Goal: Transaction & Acquisition: Download file/media

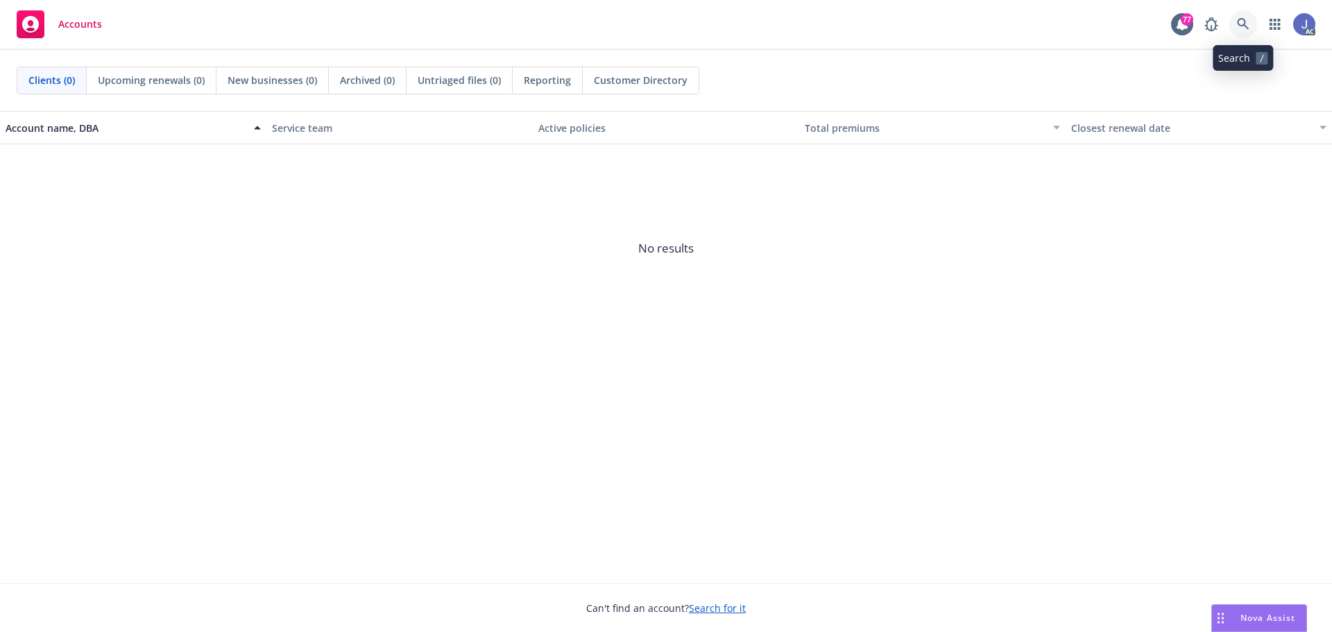
click at [1239, 26] on icon at bounding box center [1243, 24] width 12 height 12
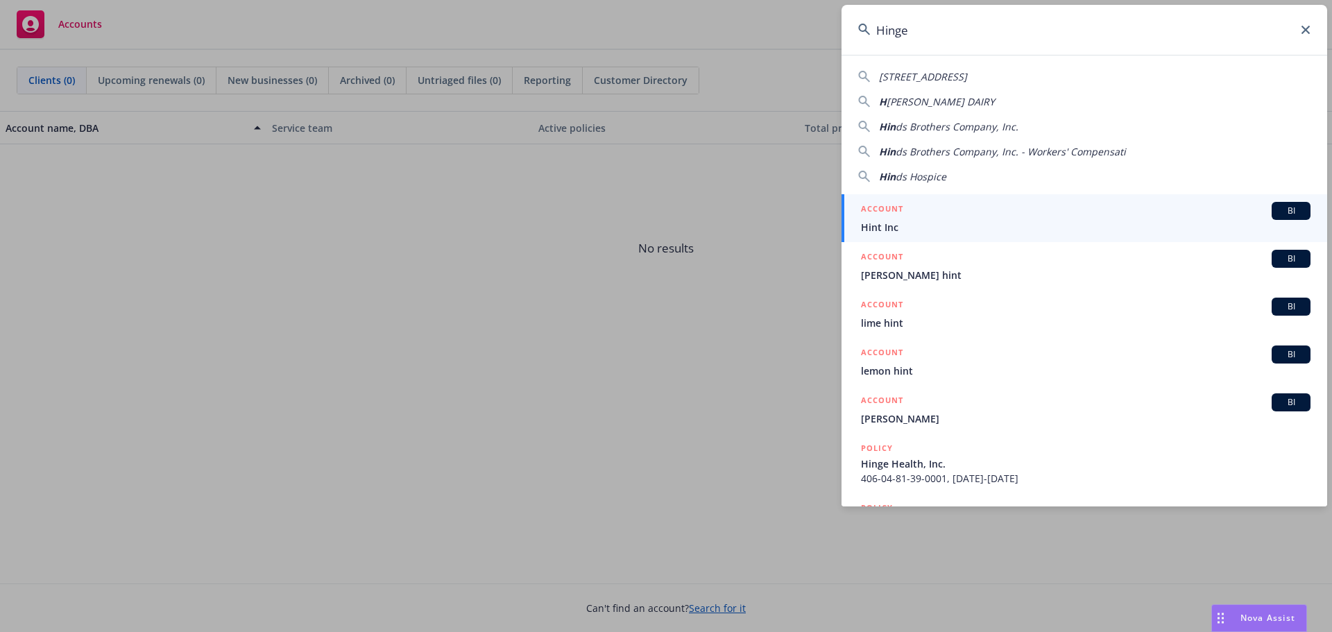
type input "Hinge"
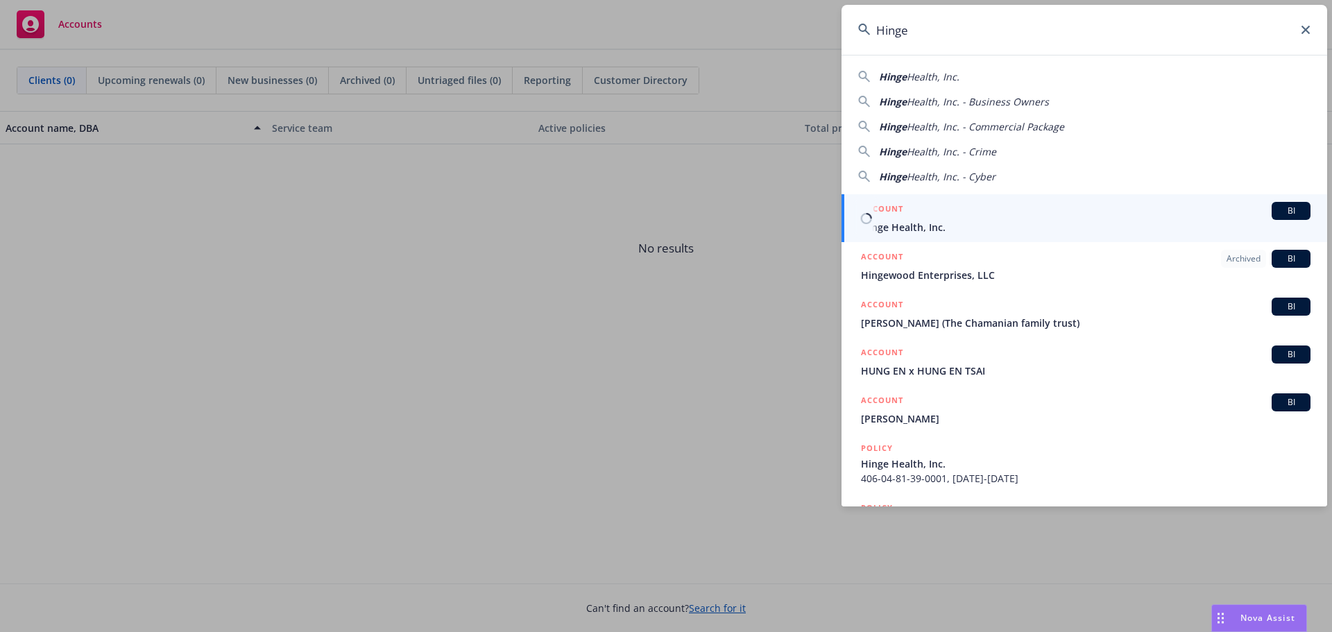
click at [913, 221] on span "Hinge Health, Inc." at bounding box center [1085, 227] width 449 height 15
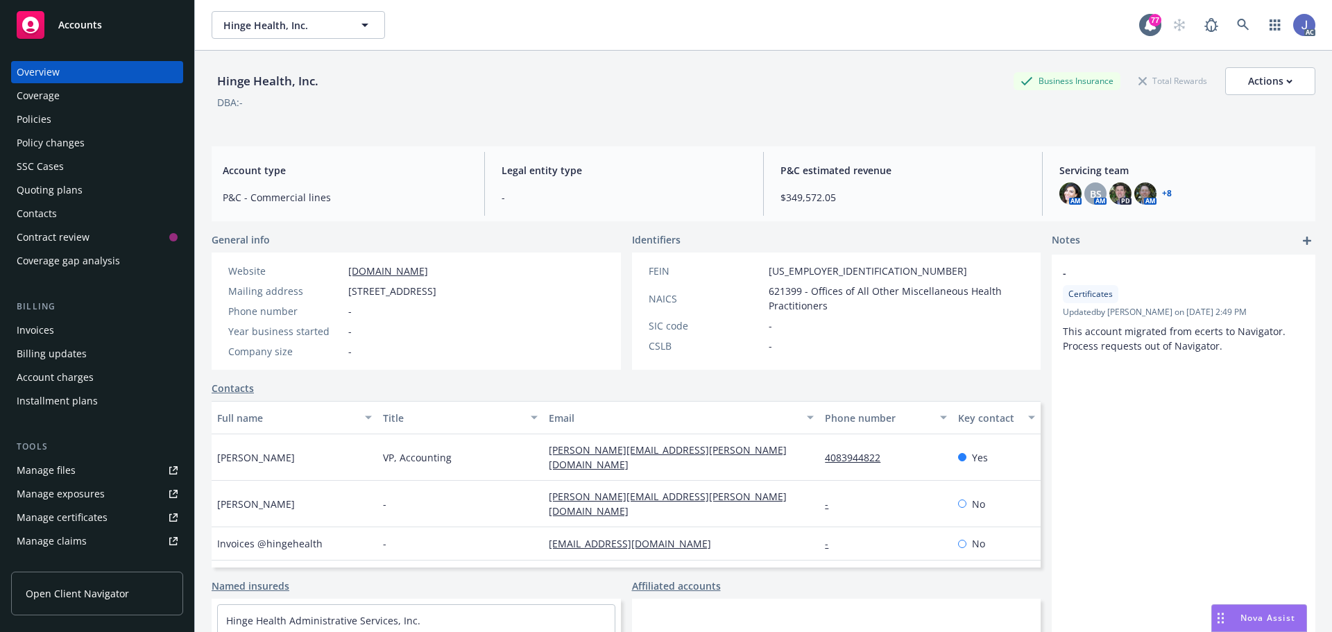
click at [63, 476] on div "Manage files" at bounding box center [46, 470] width 59 height 22
click at [42, 114] on div "Policies" at bounding box center [34, 119] width 35 height 22
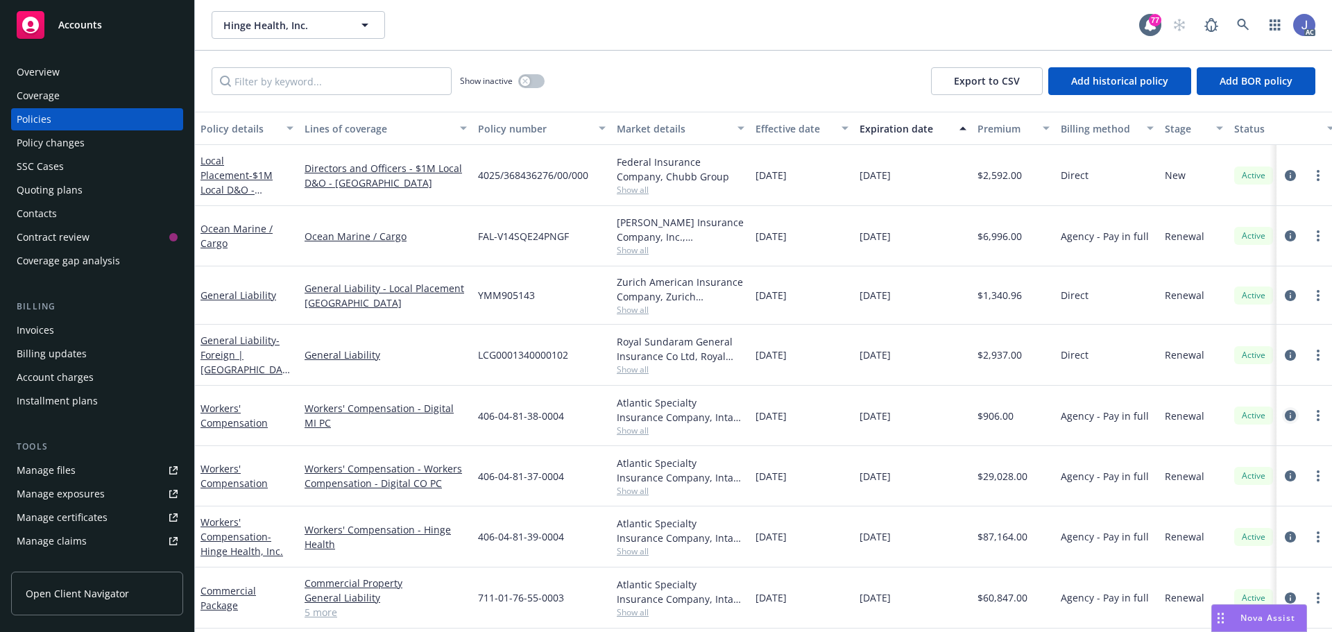
click at [1285, 413] on icon "circleInformation" at bounding box center [1290, 415] width 11 height 11
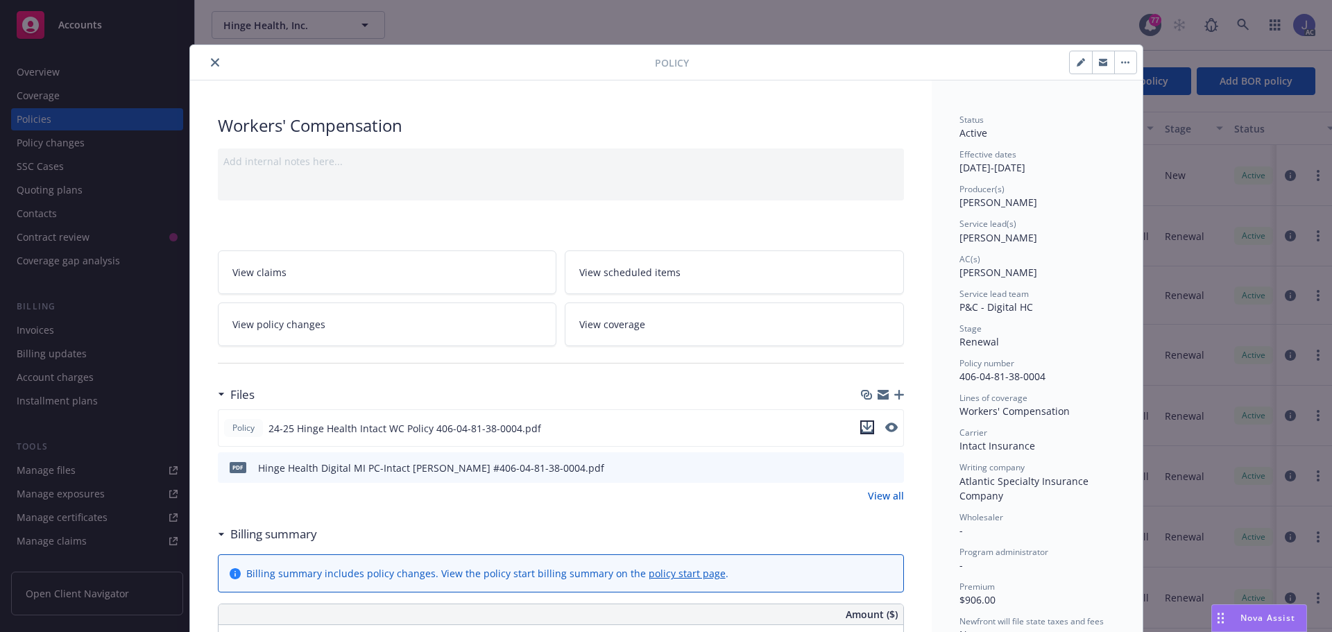
click at [861, 428] on icon "download file" at bounding box center [866, 427] width 11 height 11
click at [496, 429] on span "24-25 Hinge Health Intact WC Policy 406-04-81-38-0004.pdf" at bounding box center [404, 428] width 273 height 15
click at [861, 425] on icon "download file" at bounding box center [866, 427] width 11 height 11
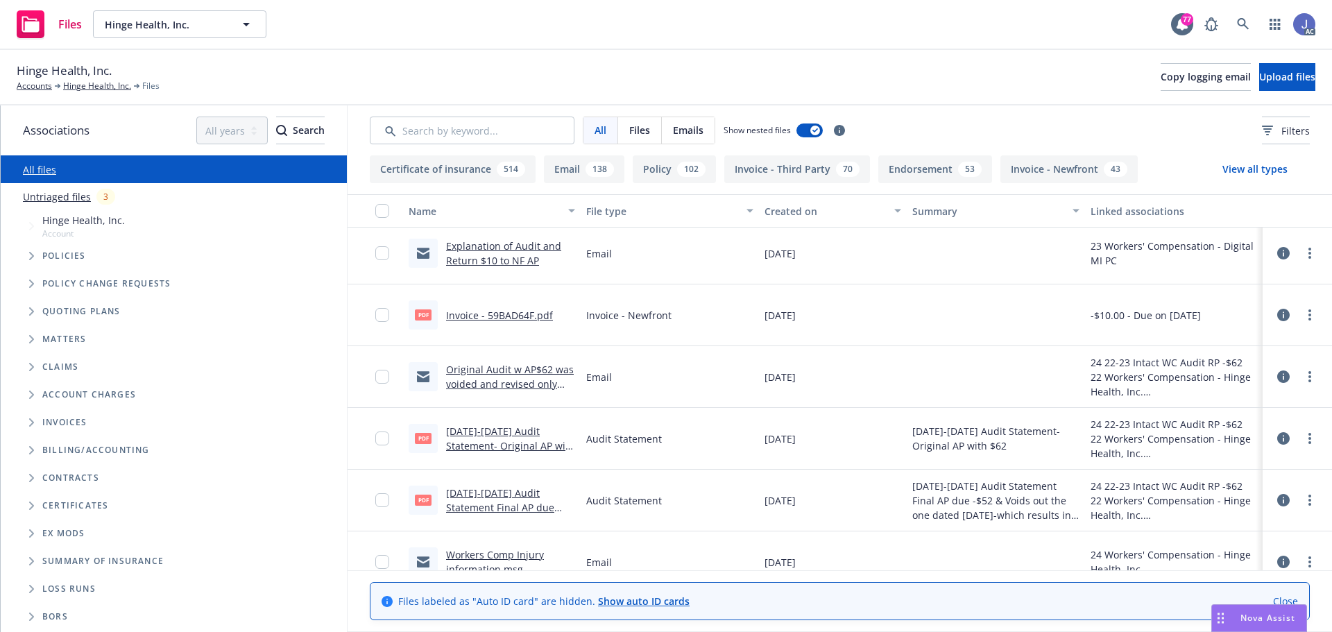
scroll to position [624, 0]
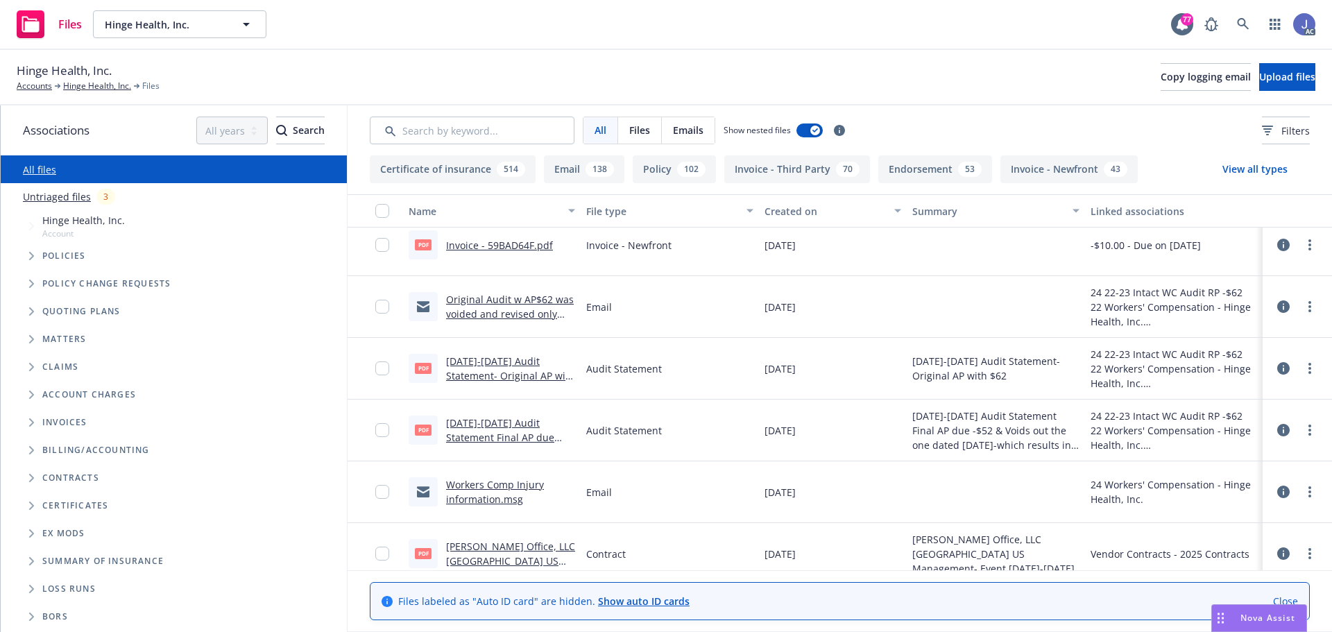
click at [467, 503] on link "Workers Comp Injury information.msg" at bounding box center [495, 492] width 98 height 28
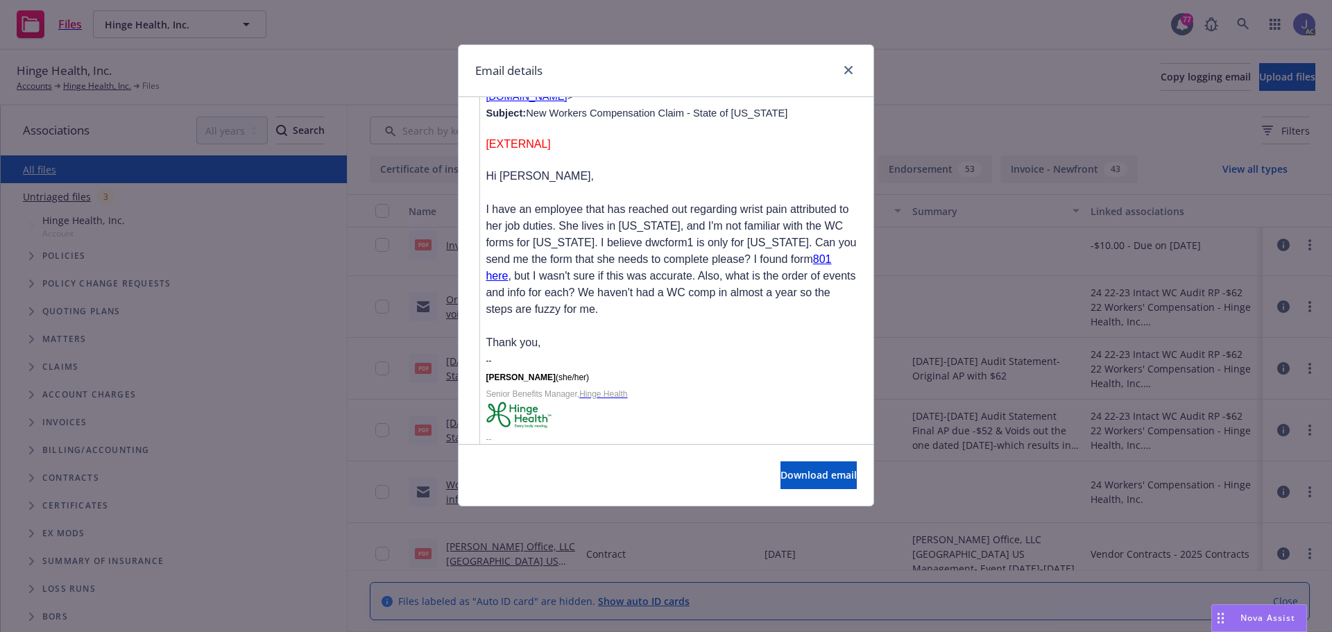
scroll to position [1946, 0]
click at [843, 70] on link "close" at bounding box center [848, 70] width 17 height 17
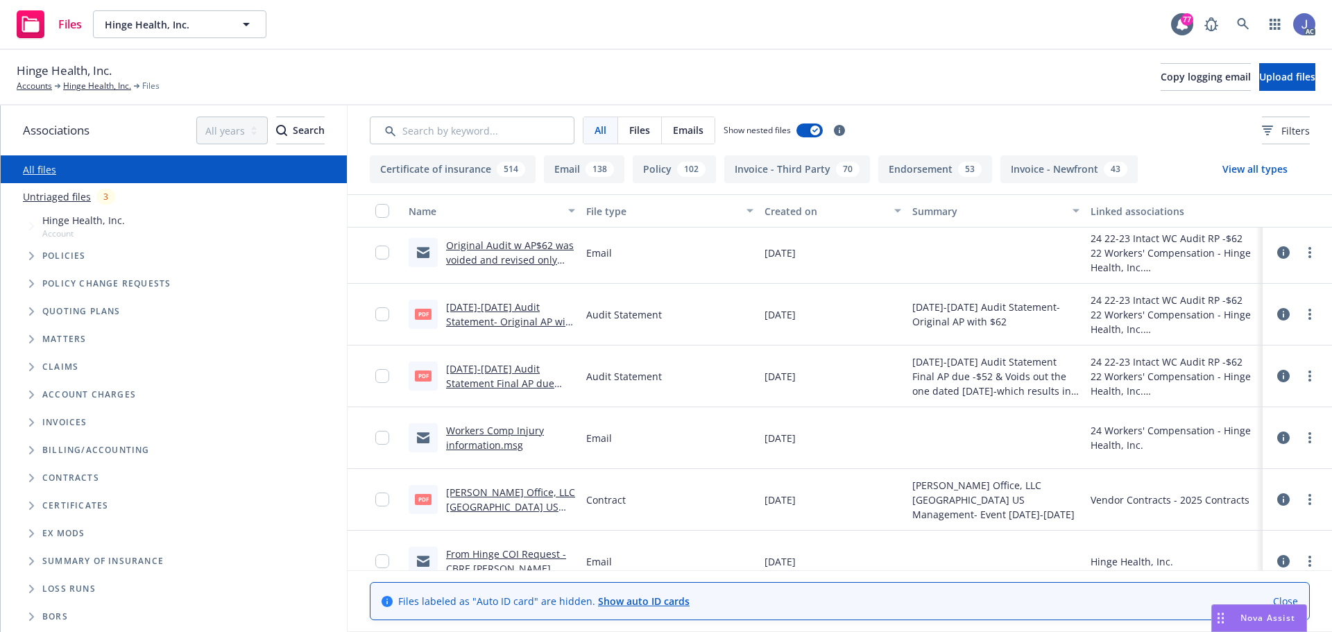
scroll to position [694, 0]
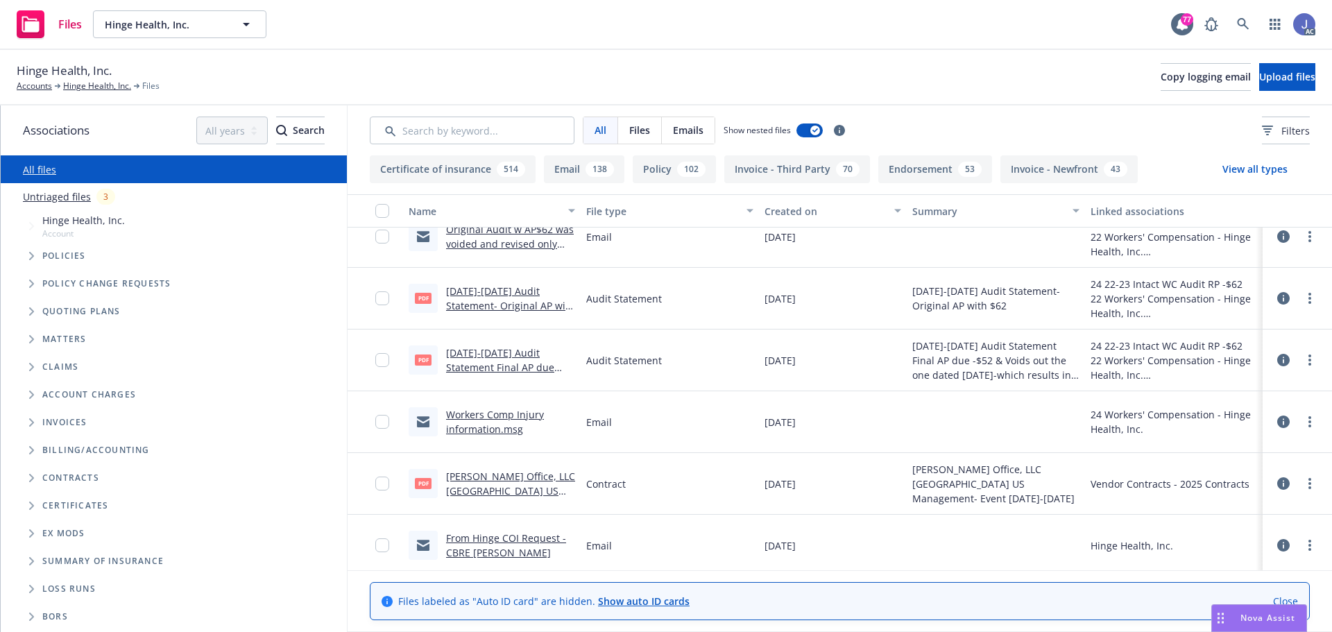
click at [492, 426] on link "Workers Comp Injury information.msg" at bounding box center [495, 422] width 98 height 28
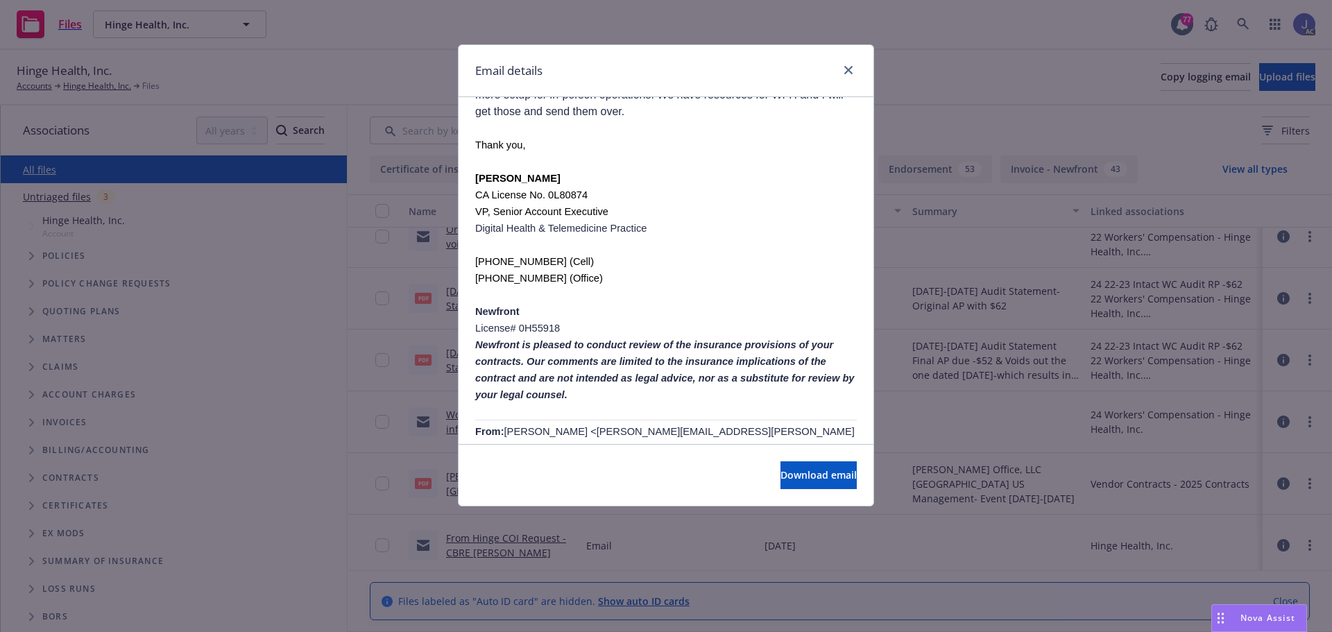
scroll to position [832, 0]
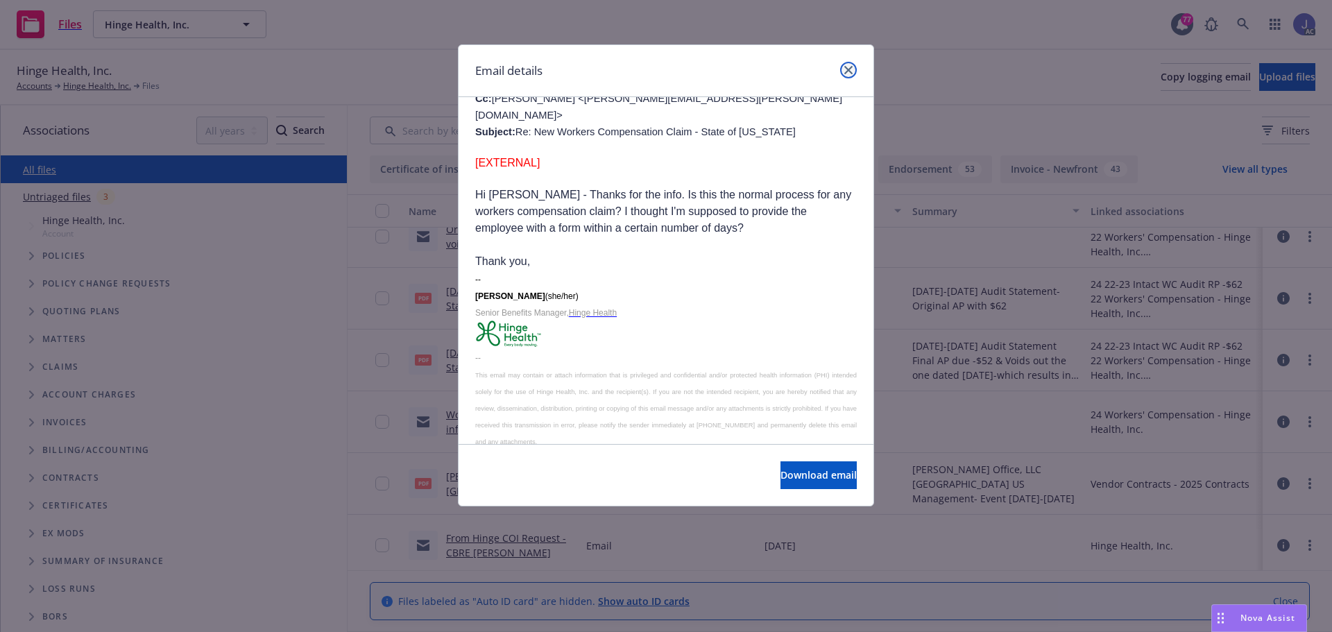
click at [848, 65] on link "close" at bounding box center [848, 70] width 17 height 17
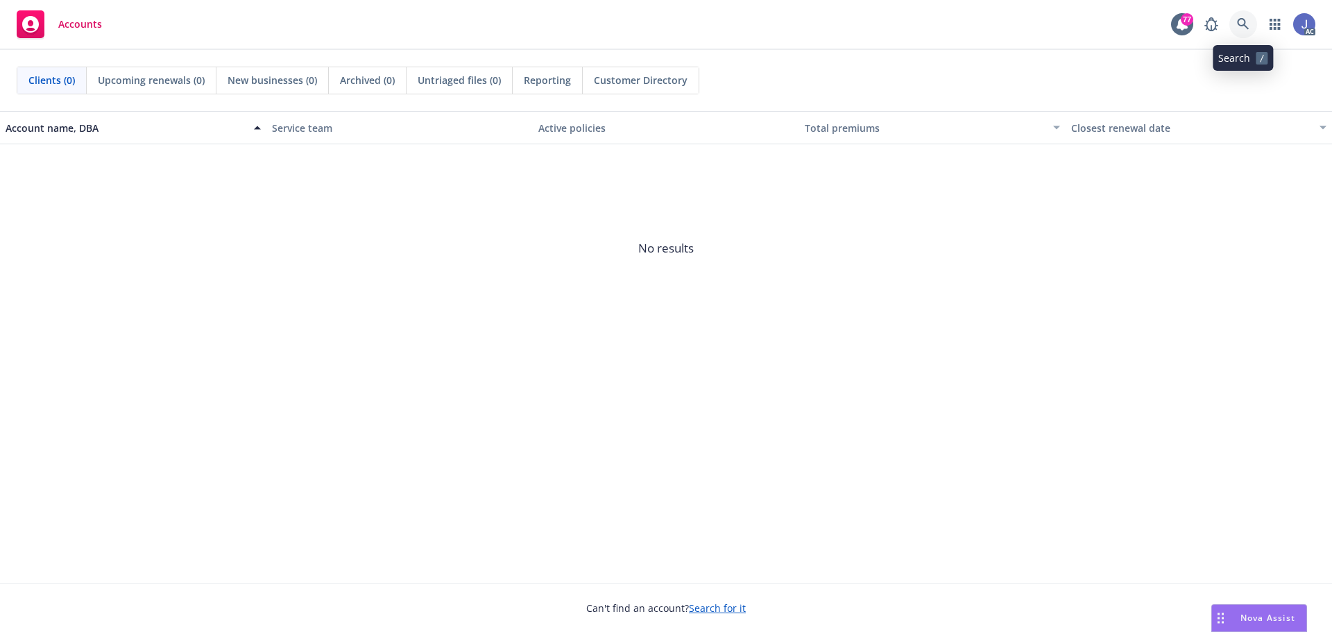
click at [1242, 24] on icon at bounding box center [1243, 24] width 12 height 12
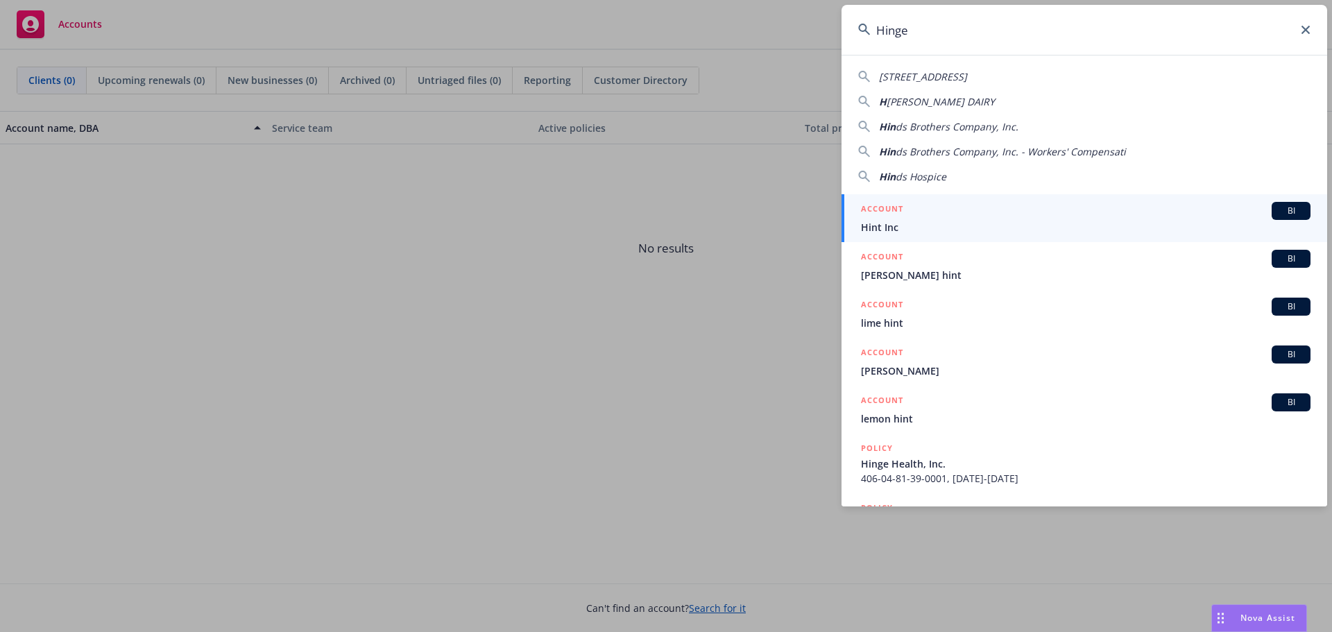
type input "Hinge"
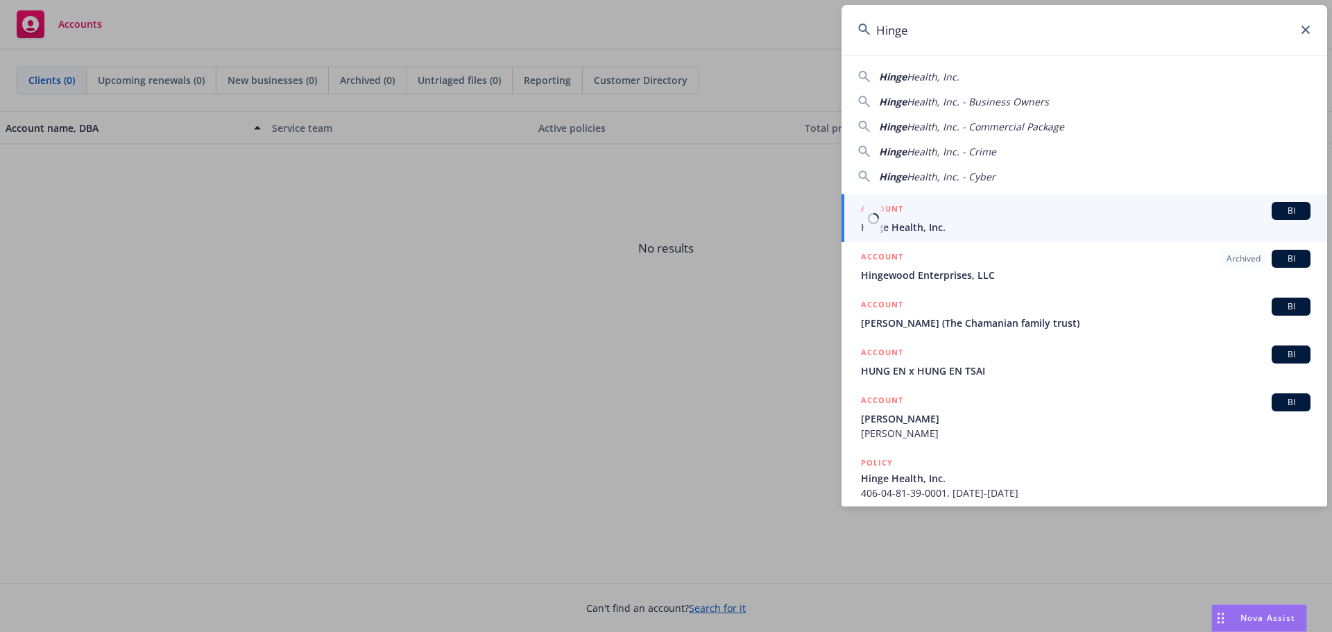
click at [941, 232] on span "Hinge Health, Inc." at bounding box center [1085, 227] width 449 height 15
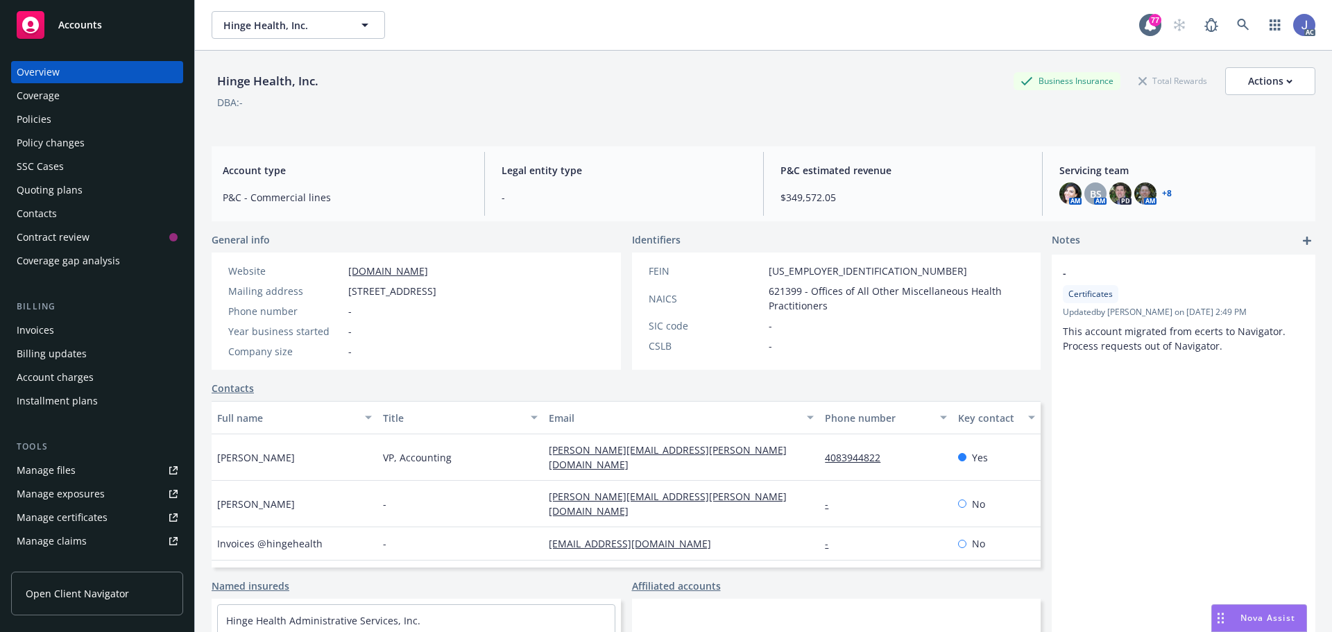
click at [92, 128] on div "Policies" at bounding box center [97, 119] width 161 height 22
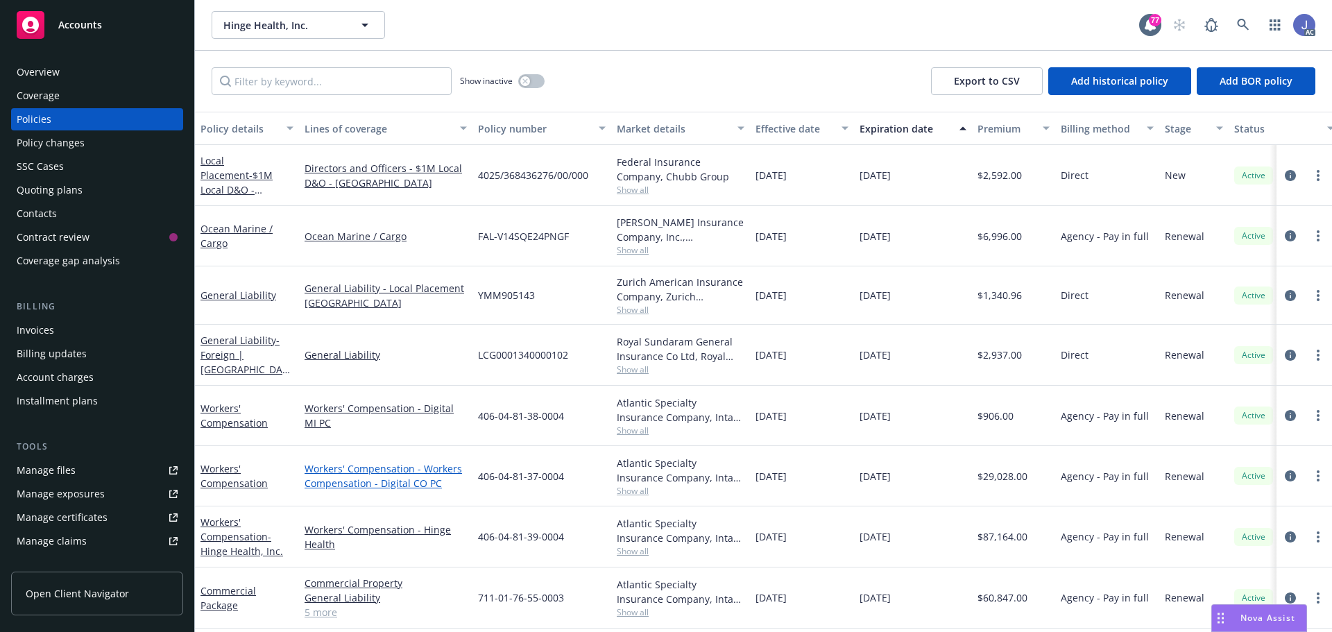
click at [406, 482] on link "Workers' Compensation - Workers Compensation - Digital CO PC" at bounding box center [385, 475] width 162 height 29
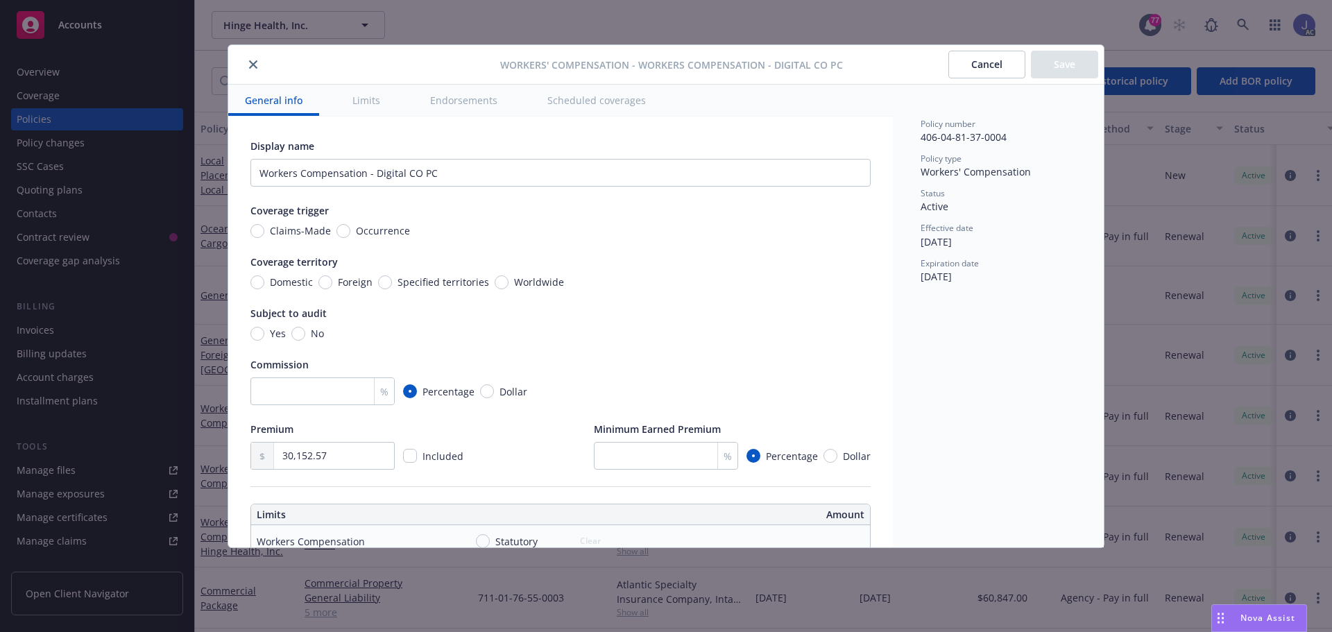
click at [250, 62] on icon "close" at bounding box center [253, 64] width 8 height 8
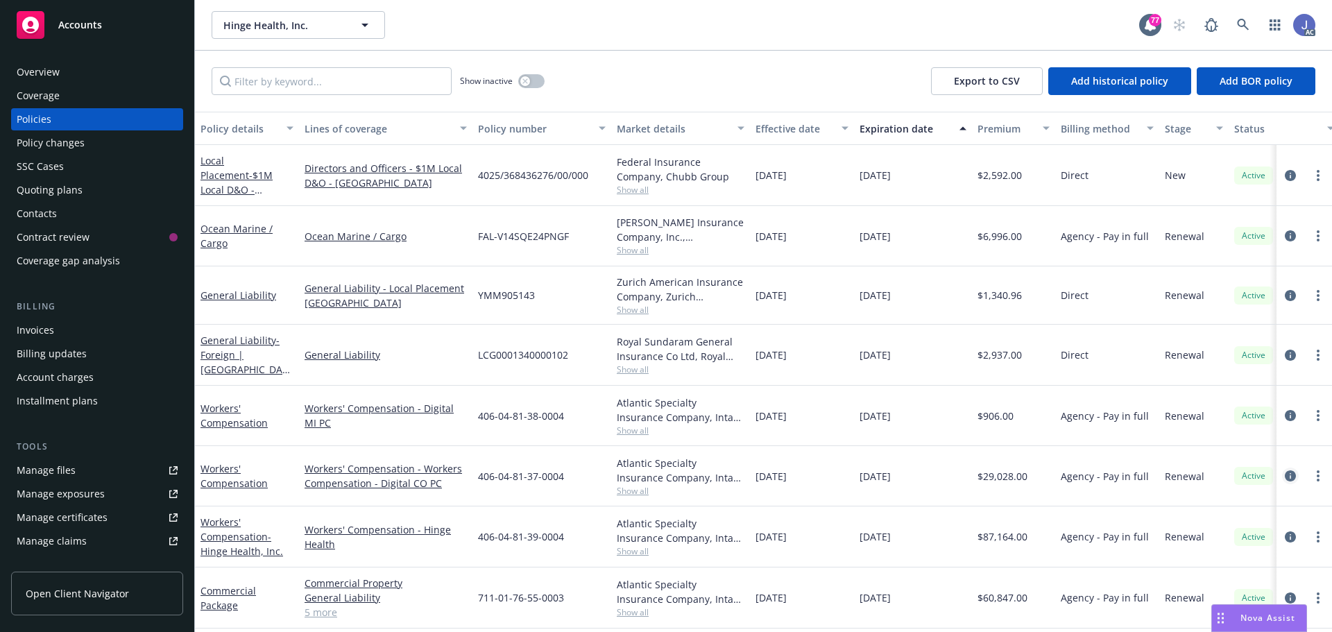
click at [1285, 480] on icon "circleInformation" at bounding box center [1290, 475] width 11 height 11
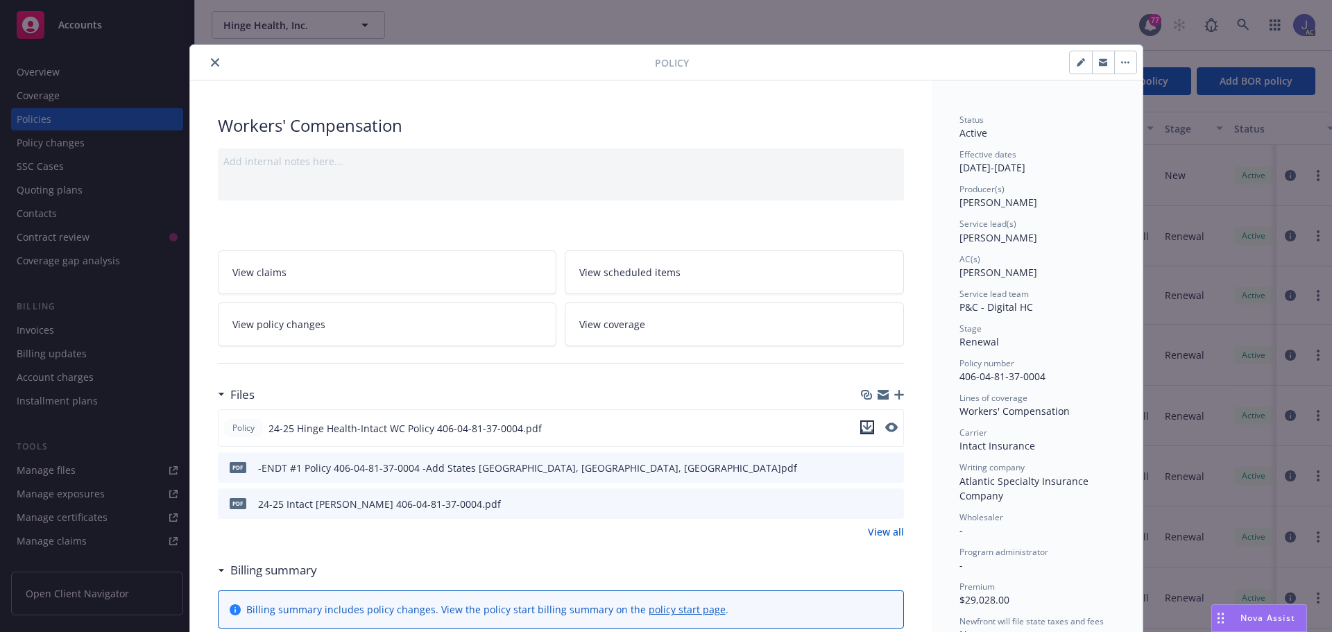
click at [861, 429] on icon "download file" at bounding box center [866, 427] width 11 height 11
click at [211, 62] on icon "close" at bounding box center [215, 62] width 8 height 8
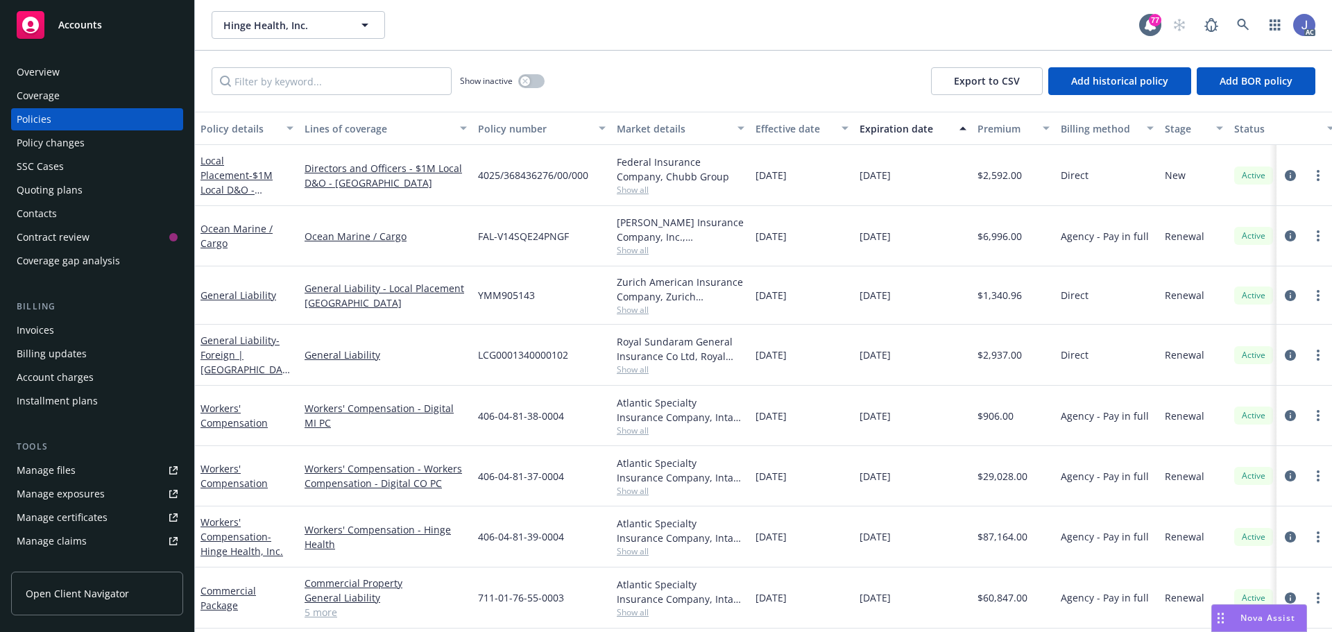
click at [40, 68] on div "Overview" at bounding box center [38, 72] width 43 height 22
